Goal: Task Accomplishment & Management: Use online tool/utility

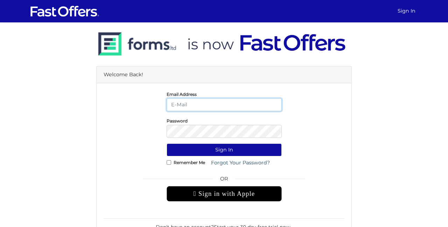
type input "[EMAIL_ADDRESS][DOMAIN_NAME]"
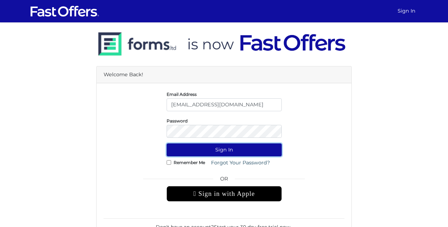
click at [221, 149] on button "Sign In" at bounding box center [224, 149] width 115 height 13
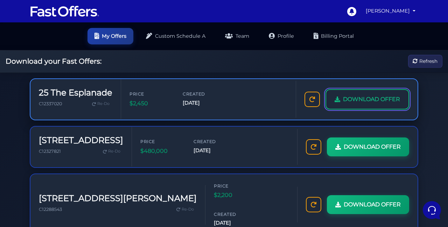
click at [354, 106] on link "DOWNLOAD OFFER" at bounding box center [367, 99] width 84 height 20
